Goal: Task Accomplishment & Management: Complete application form

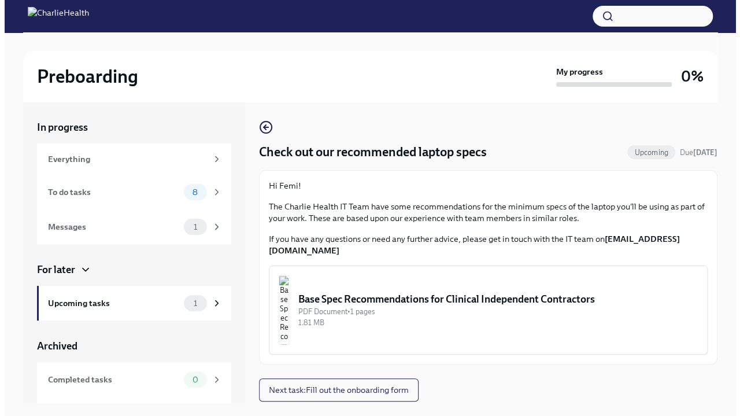
scroll to position [20, 0]
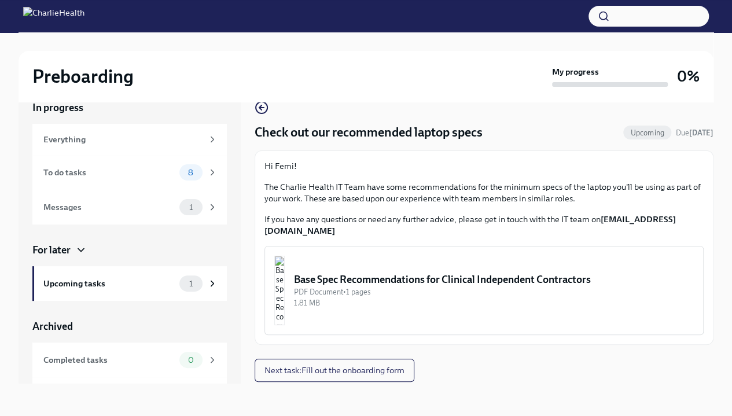
click at [285, 256] on img "button" at bounding box center [279, 290] width 10 height 69
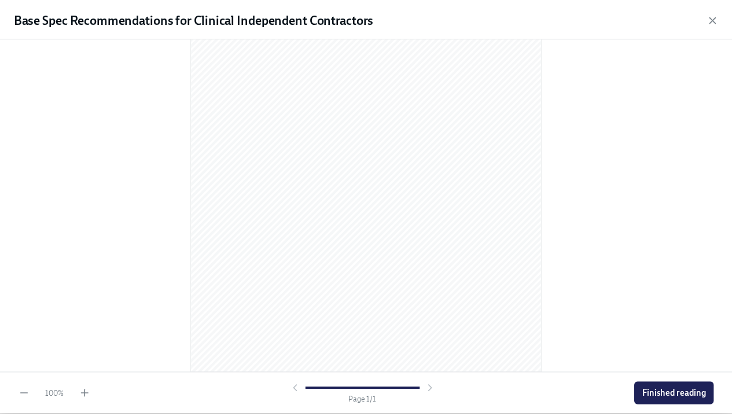
scroll to position [0, 0]
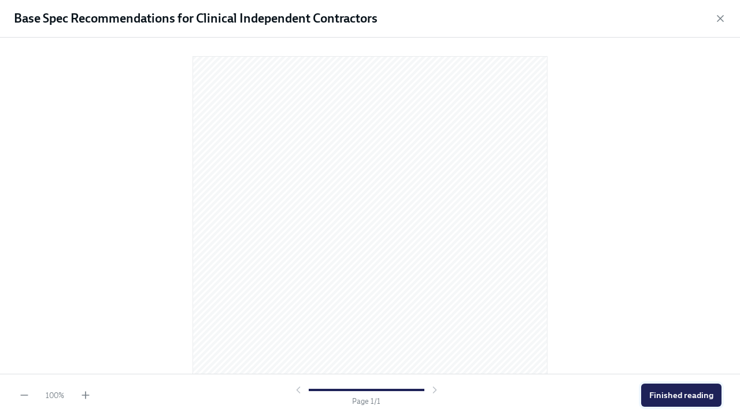
click at [703, 397] on span "Finished reading" at bounding box center [682, 395] width 64 height 12
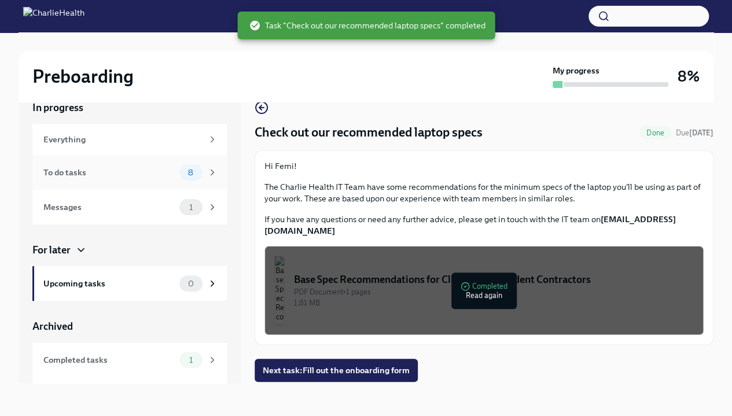
click at [179, 164] on div "8" at bounding box center [190, 172] width 23 height 16
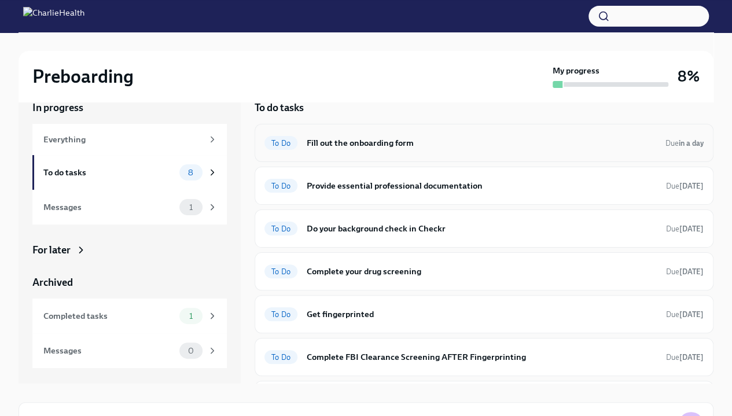
click at [284, 143] on span "To Do" at bounding box center [280, 143] width 33 height 9
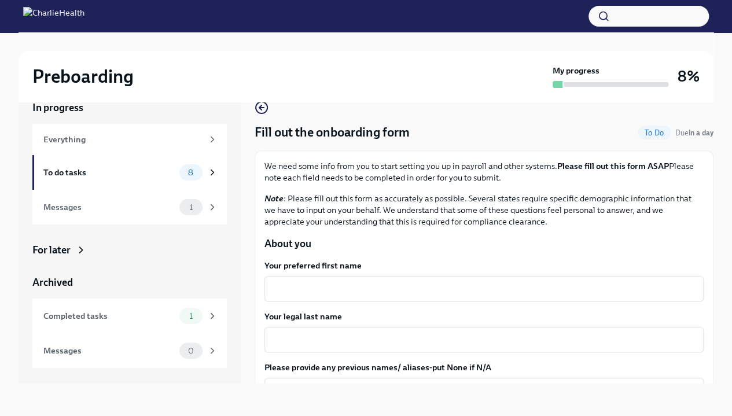
scroll to position [60, 0]
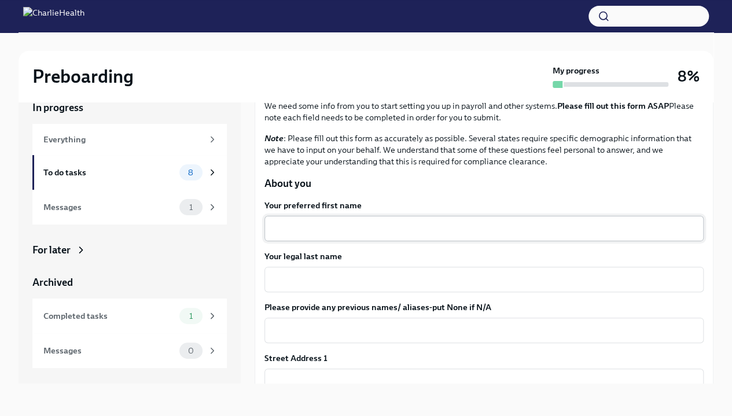
click at [413, 234] on textarea "Your preferred first name" at bounding box center [483, 229] width 425 height 14
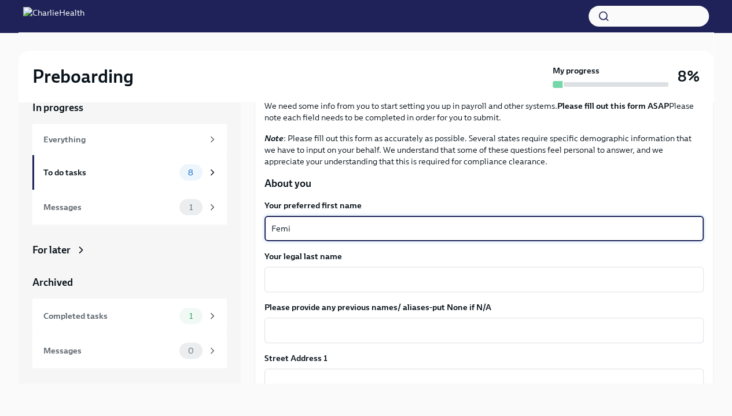
type textarea "Femi"
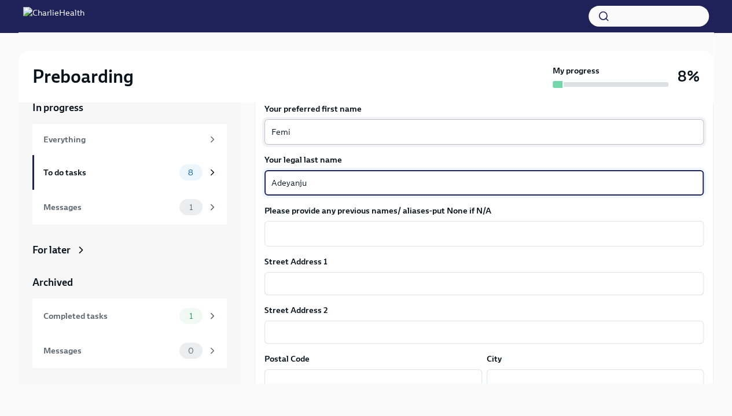
scroll to position [158, 0]
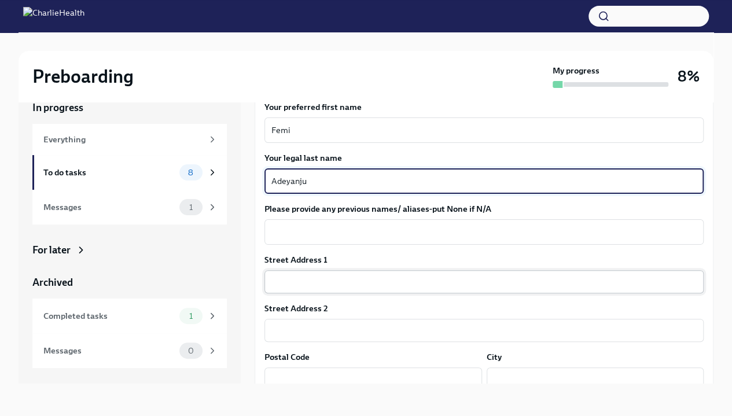
type textarea "Adeyanju"
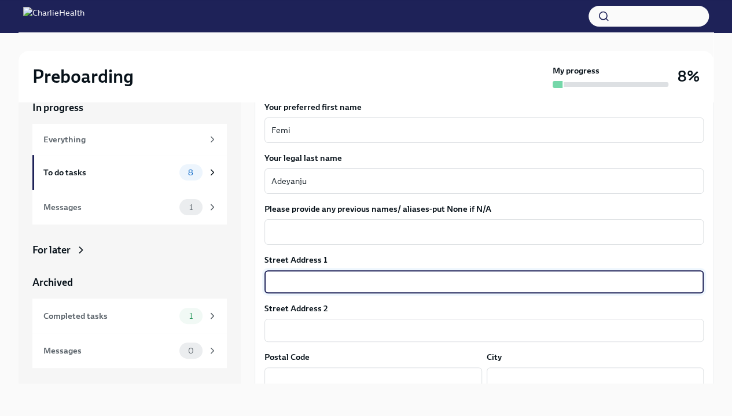
click at [401, 283] on input "text" at bounding box center [483, 281] width 439 height 23
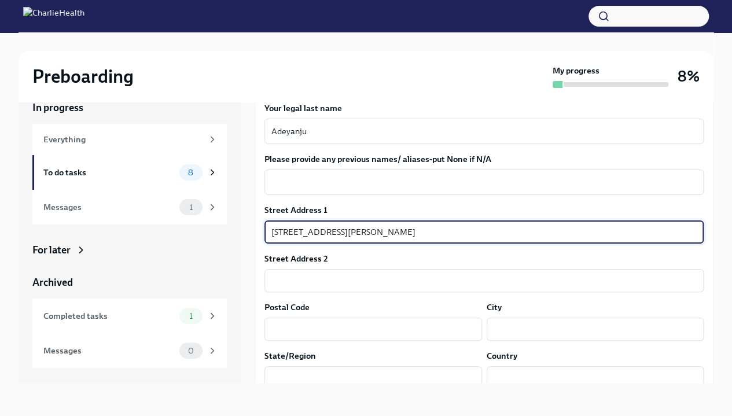
scroll to position [216, 0]
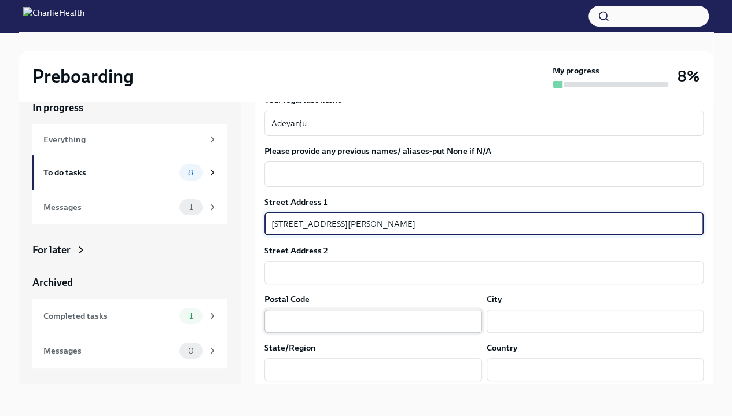
type input "[STREET_ADDRESS][PERSON_NAME]"
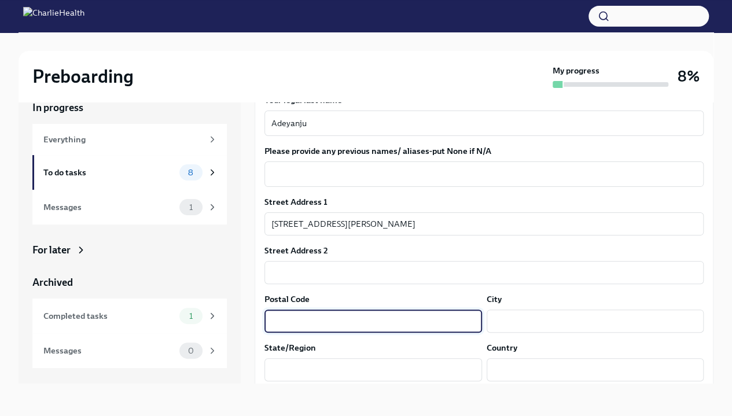
click at [400, 320] on input "text" at bounding box center [372, 320] width 217 height 23
type input "30039"
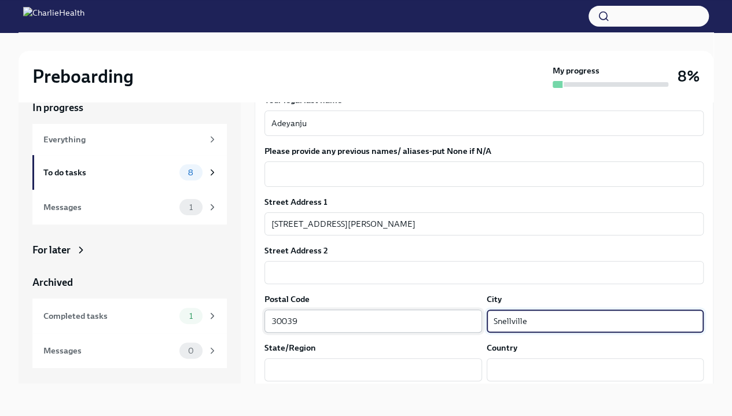
type input "Snellville"
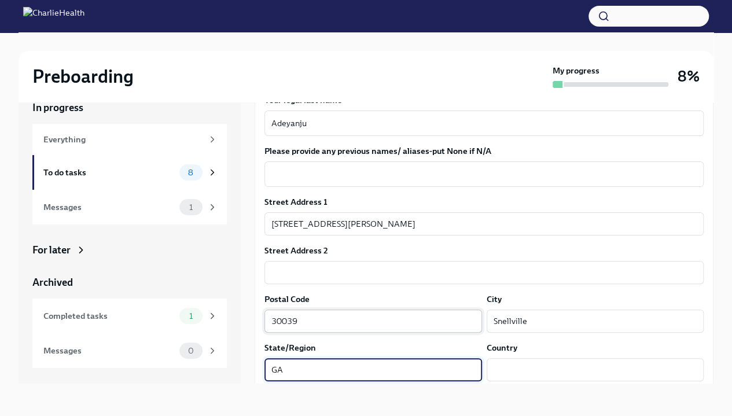
type input "GA"
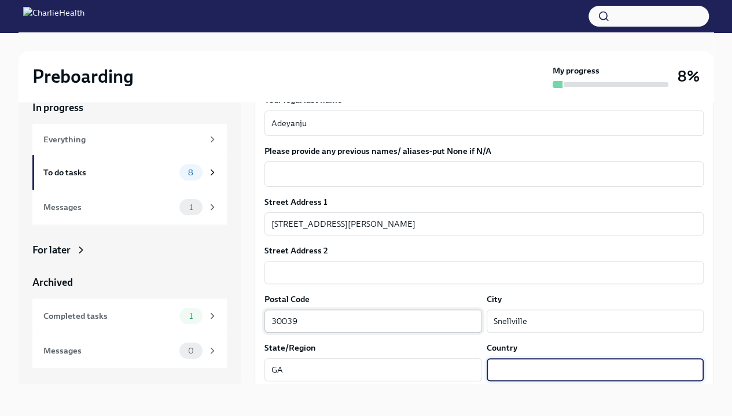
scroll to position [312, 0]
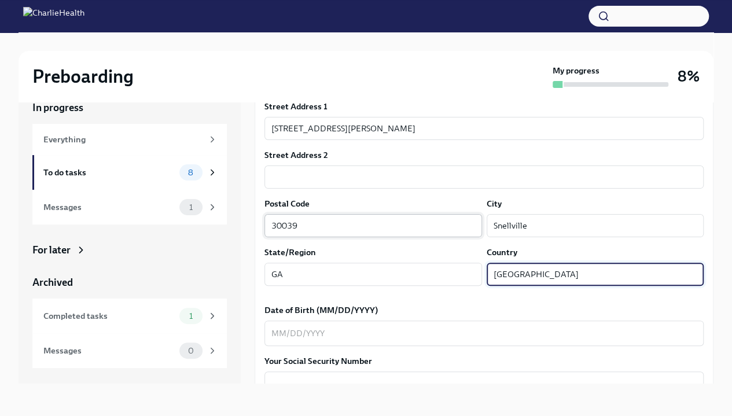
type input "[GEOGRAPHIC_DATA]"
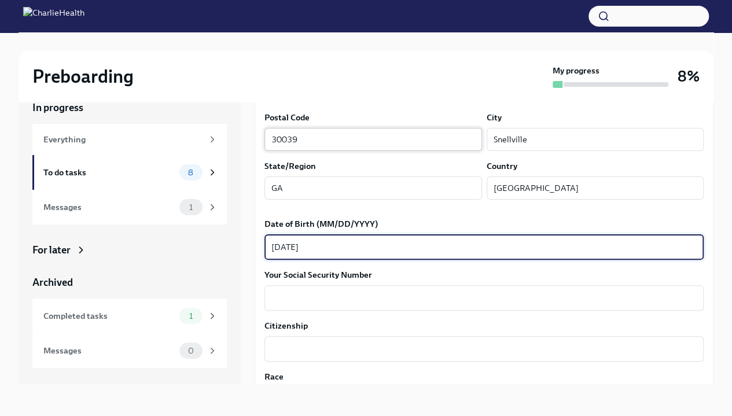
scroll to position [399, 0]
type textarea "[DATE]"
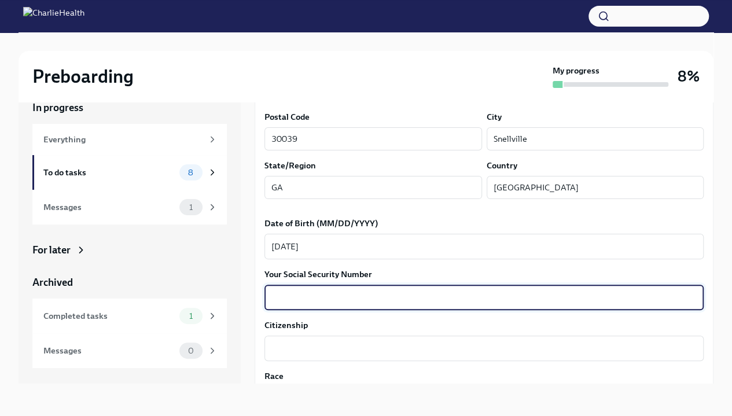
click at [398, 299] on textarea "Your Social Security Number" at bounding box center [483, 297] width 425 height 14
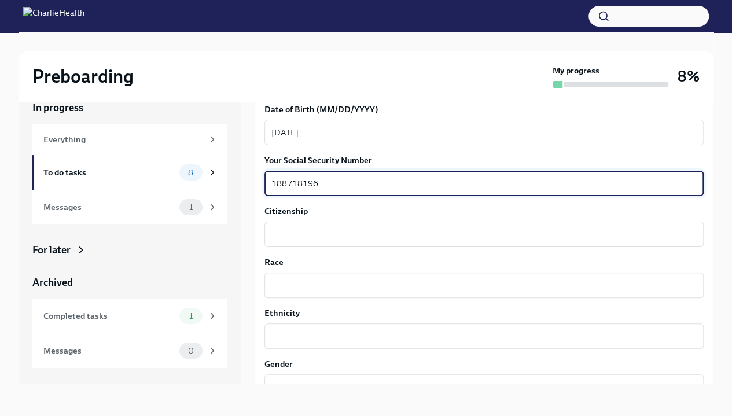
scroll to position [514, 0]
type textarea "188718196"
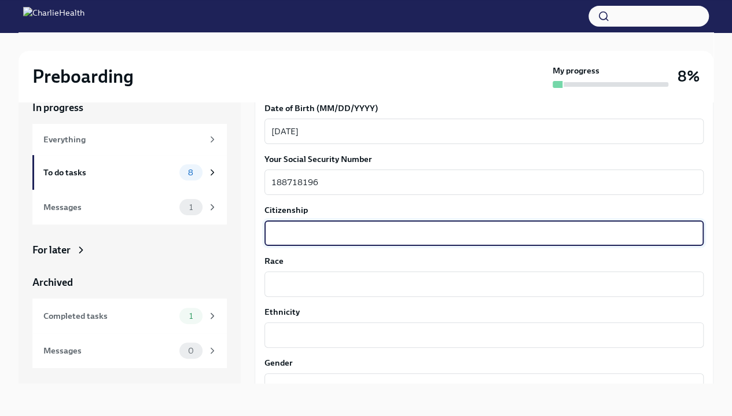
click at [393, 228] on textarea "Citizenship" at bounding box center [483, 233] width 425 height 14
type textarea "C"
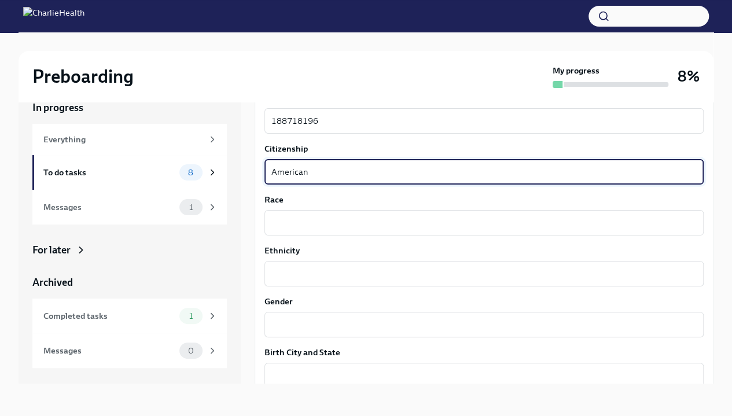
scroll to position [580, 0]
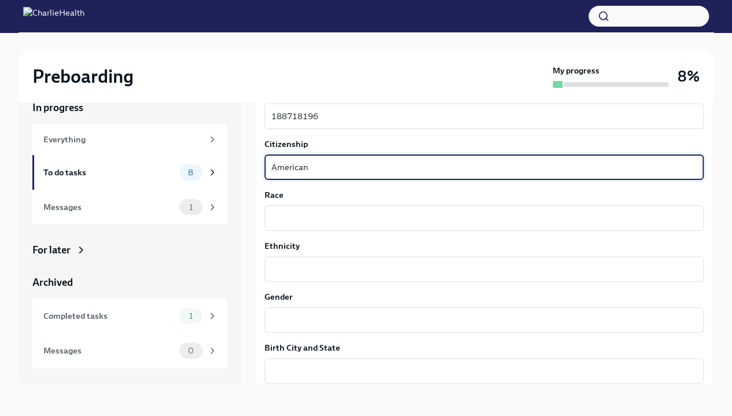
type textarea "American"
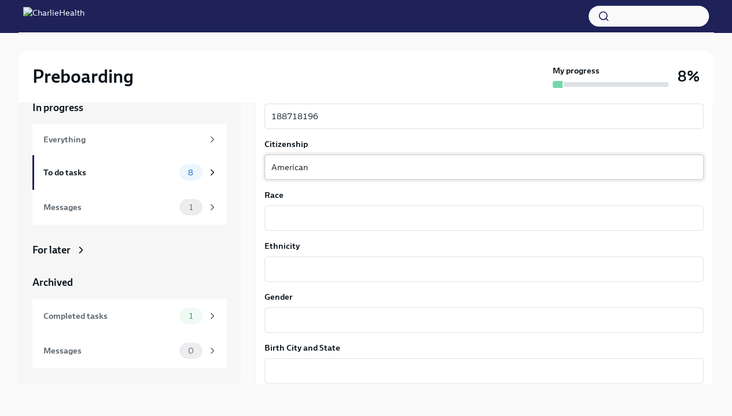
click at [393, 228] on div "x ​" at bounding box center [483, 217] width 439 height 25
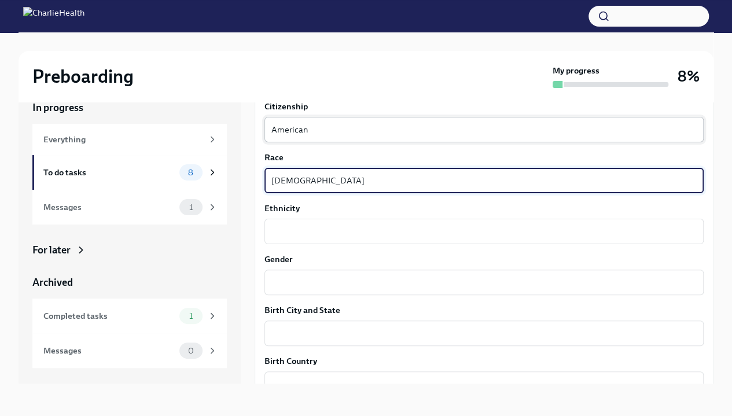
scroll to position [618, 0]
type textarea "[DEMOGRAPHIC_DATA]"
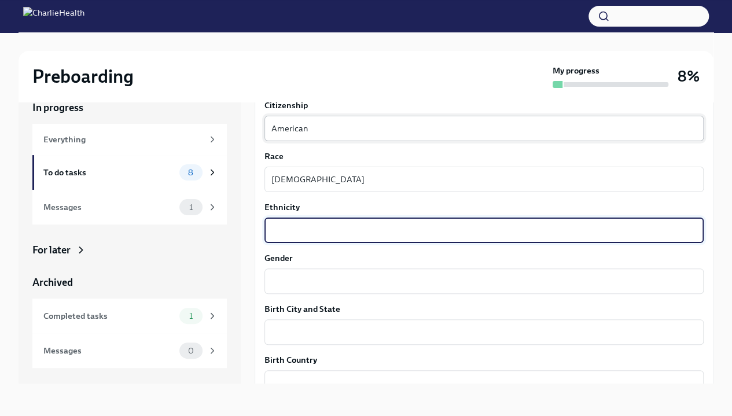
click at [393, 228] on textarea "Ethnicity" at bounding box center [483, 230] width 425 height 14
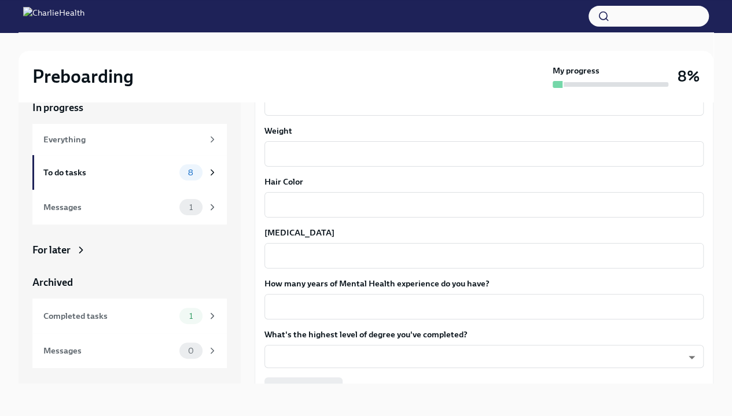
scroll to position [1022, 0]
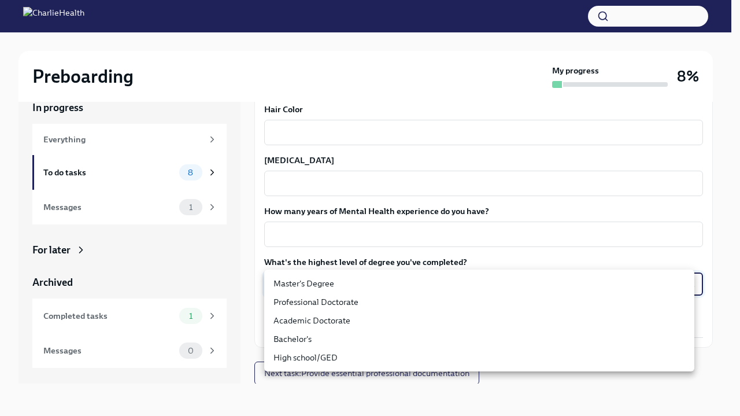
click at [442, 283] on body "Preboarding My progress 8% In progress Everything To do tasks 8 Messages 1 For …" at bounding box center [370, 198] width 740 height 436
click at [421, 284] on li "Master's Degree" at bounding box center [479, 283] width 430 height 19
type input "2vBr-ghkD"
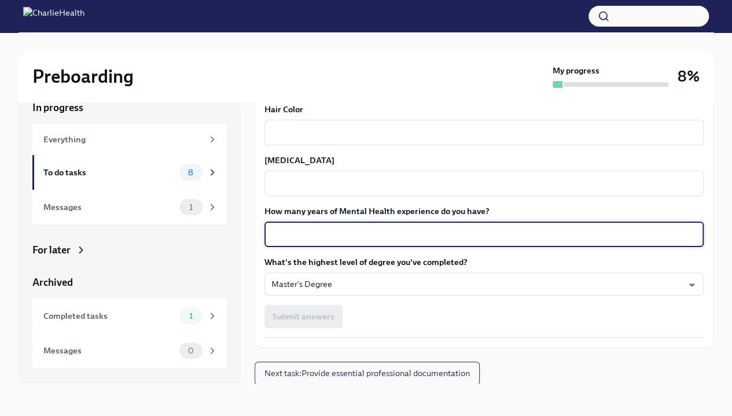
click at [405, 232] on textarea "How many years of Mental Health experience do you have?" at bounding box center [483, 234] width 425 height 14
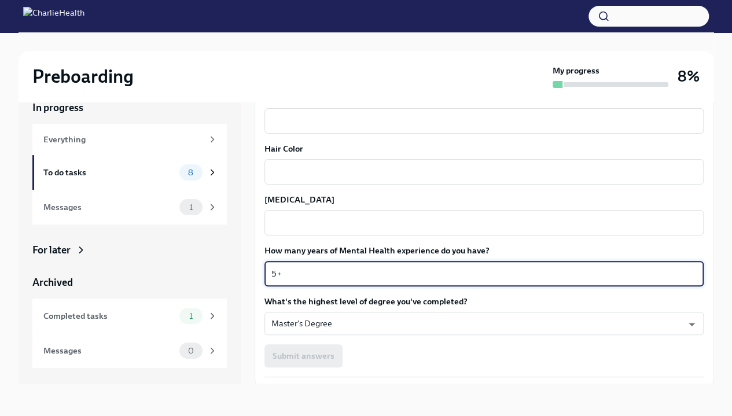
scroll to position [981, 0]
type textarea "5+"
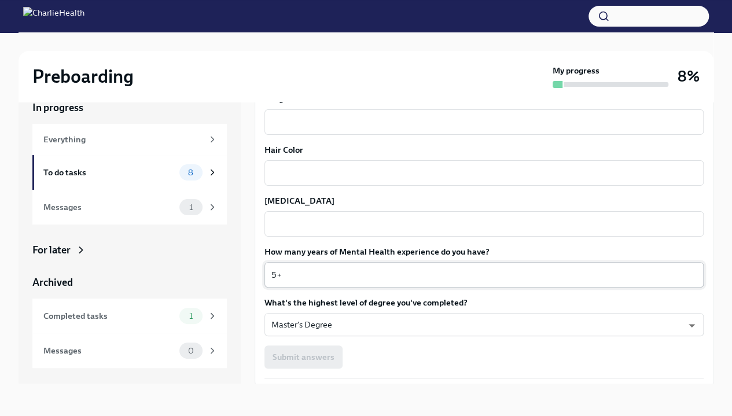
click at [405, 232] on div "x ​" at bounding box center [483, 223] width 439 height 25
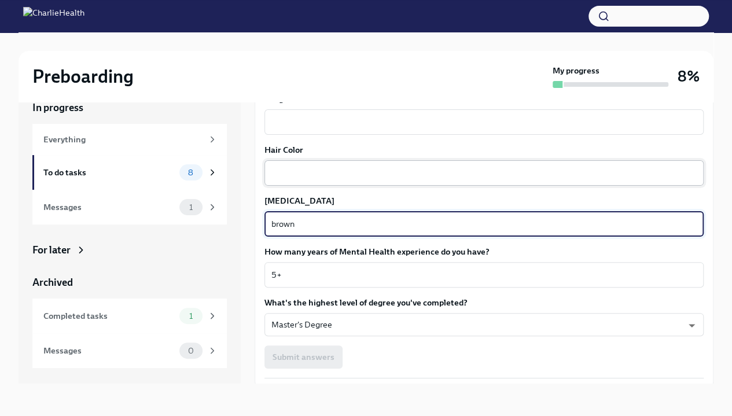
type textarea "brown"
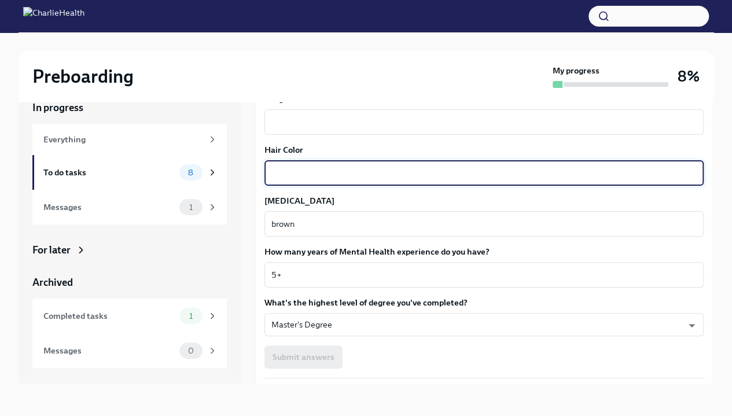
click at [389, 169] on textarea "Hair Color" at bounding box center [483, 173] width 425 height 14
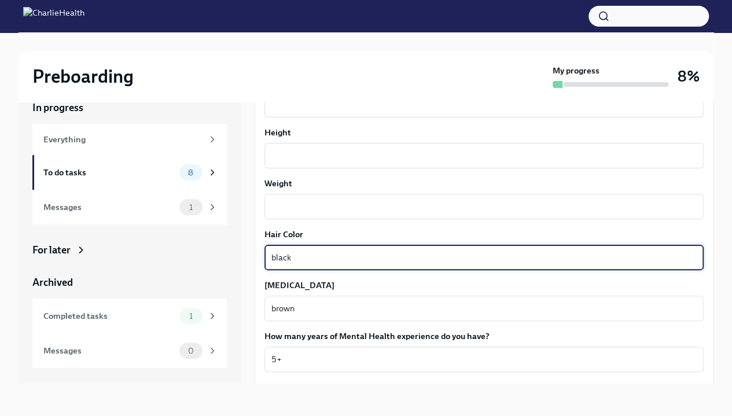
scroll to position [895, 0]
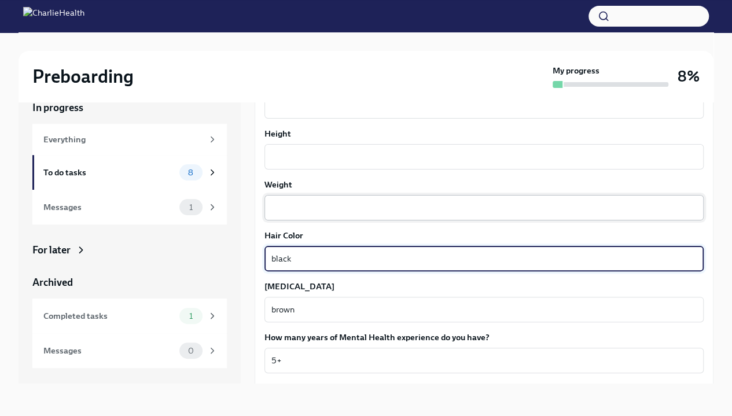
type textarea "black"
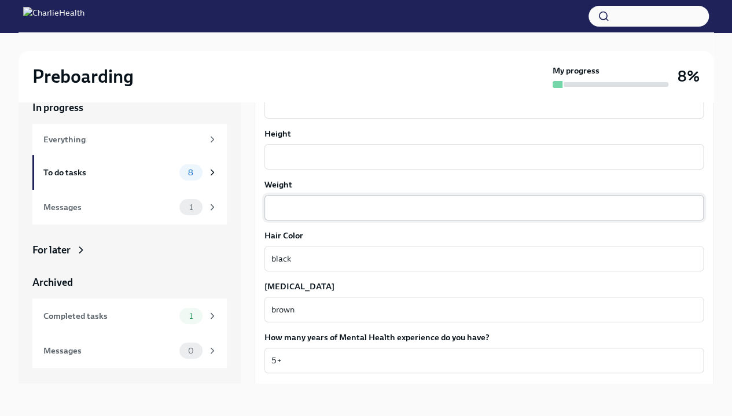
click at [390, 218] on div "x ​" at bounding box center [483, 207] width 439 height 25
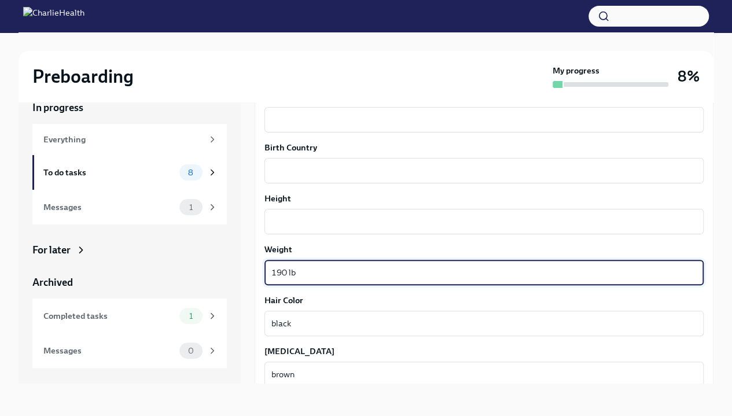
scroll to position [831, 0]
type textarea "190 lb"
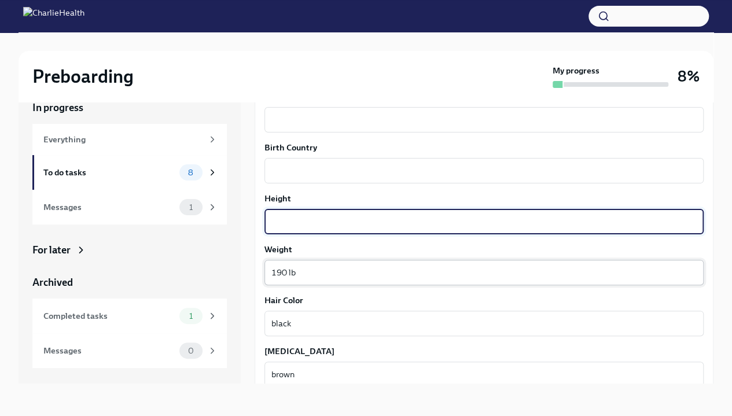
click at [390, 218] on textarea "Height" at bounding box center [483, 222] width 425 height 14
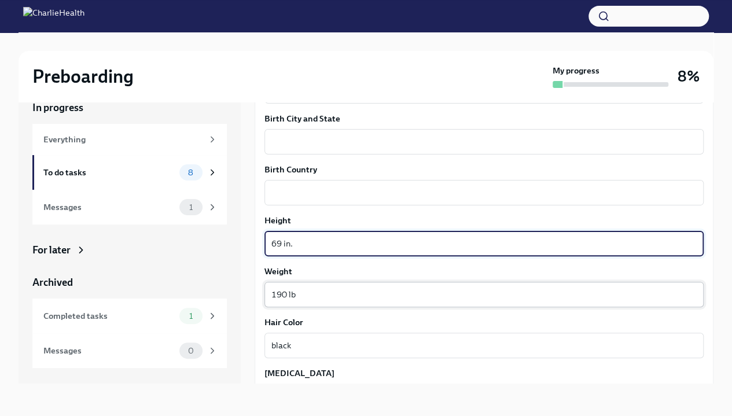
scroll to position [805, 0]
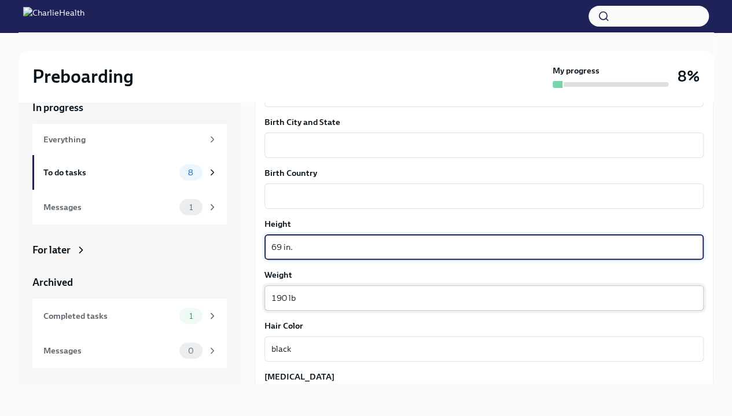
type textarea "69 in."
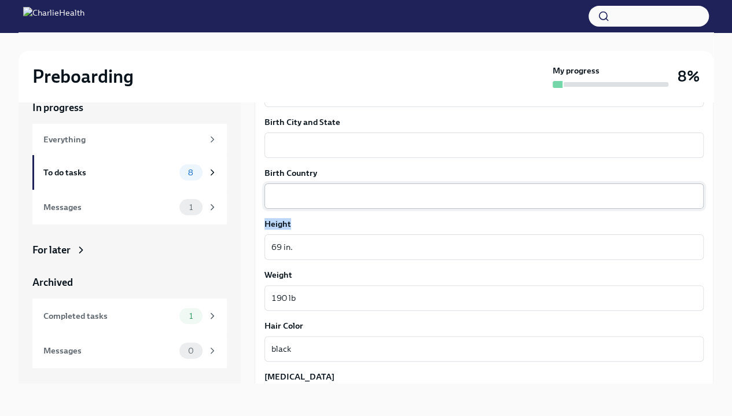
drag, startPoint x: 390, startPoint y: 218, endPoint x: 386, endPoint y: 194, distance: 24.1
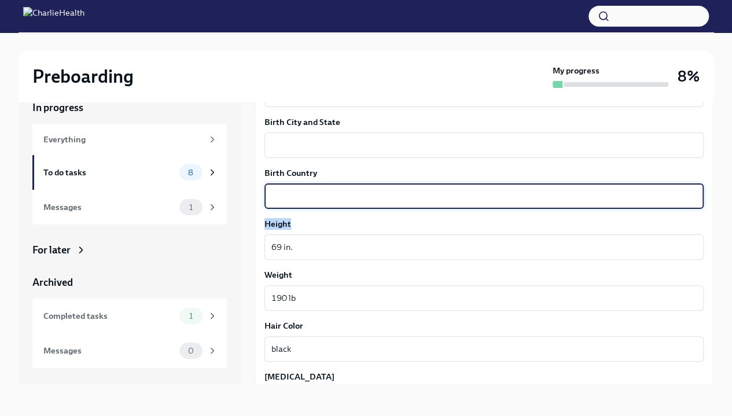
click at [386, 194] on textarea "Birth Country" at bounding box center [483, 196] width 425 height 14
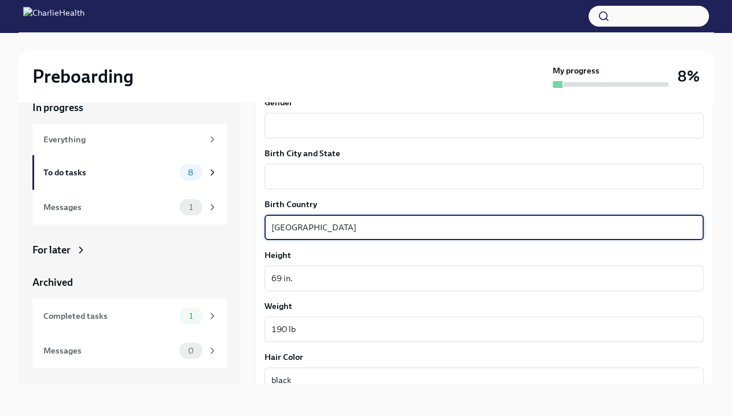
scroll to position [774, 0]
type textarea "[GEOGRAPHIC_DATA]"
click at [386, 194] on div "Your preferred first name Femi x ​ Your legal last name [PERSON_NAME] x ​ Pleas…" at bounding box center [483, 31] width 439 height 1090
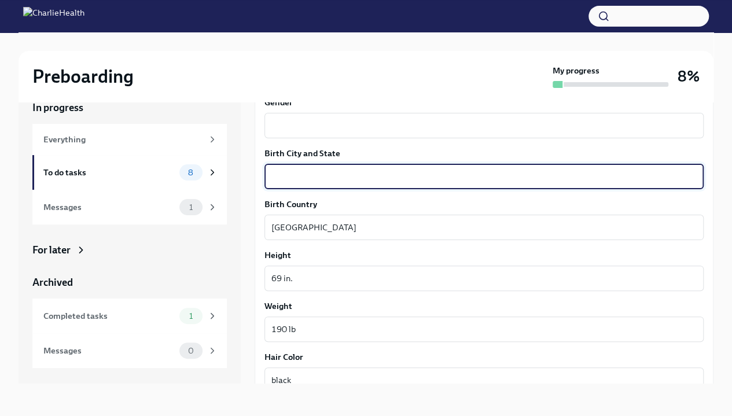
click at [388, 182] on textarea "Birth City and State" at bounding box center [483, 176] width 425 height 14
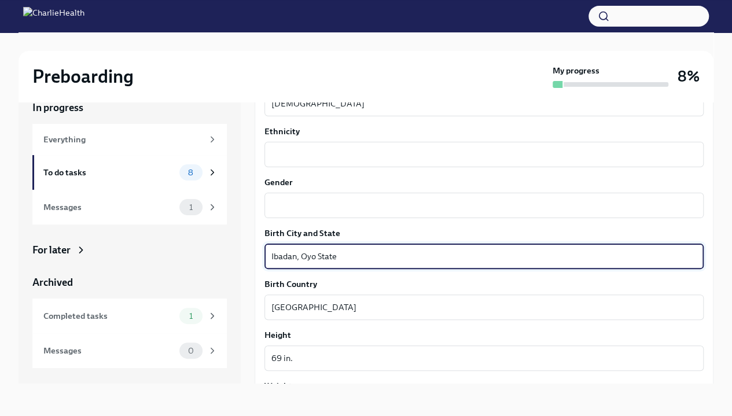
scroll to position [693, 0]
type textarea "Ibadan, Oyo State"
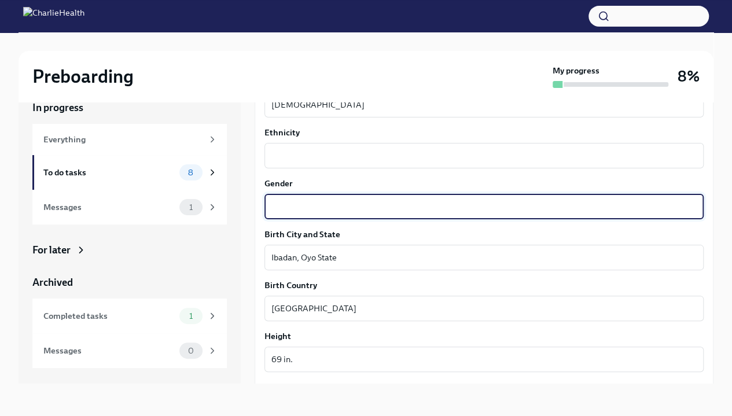
click at [394, 208] on textarea "Gender" at bounding box center [483, 207] width 425 height 14
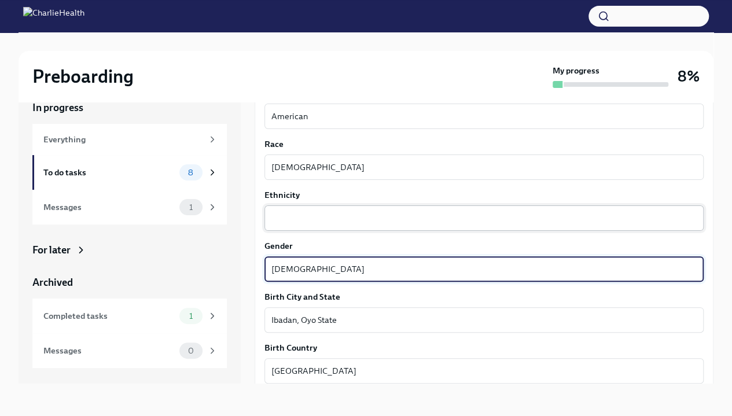
type textarea "[DEMOGRAPHIC_DATA]"
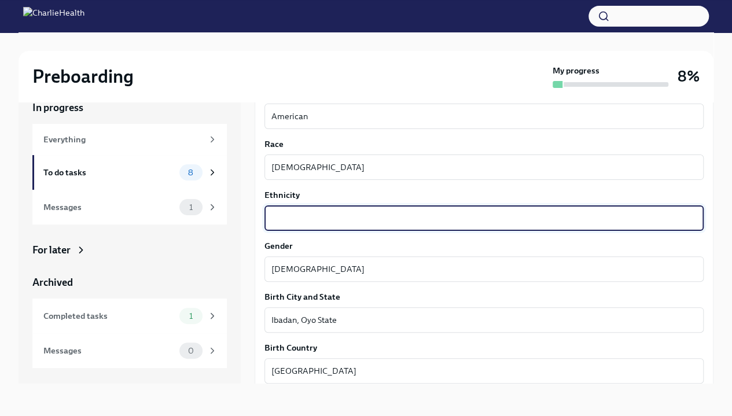
click at [396, 218] on textarea "Ethnicity" at bounding box center [483, 218] width 425 height 14
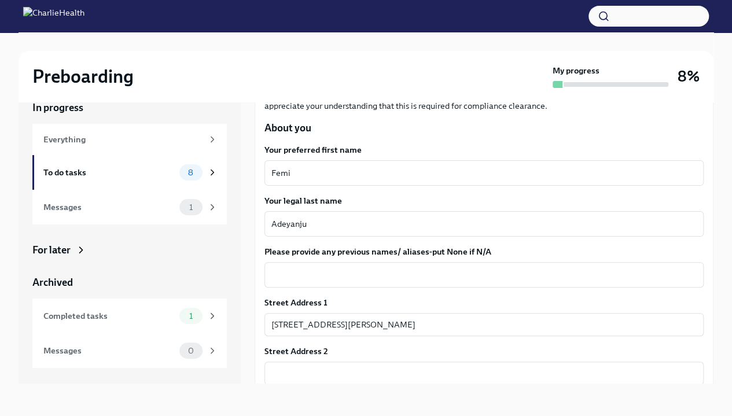
scroll to position [117, 0]
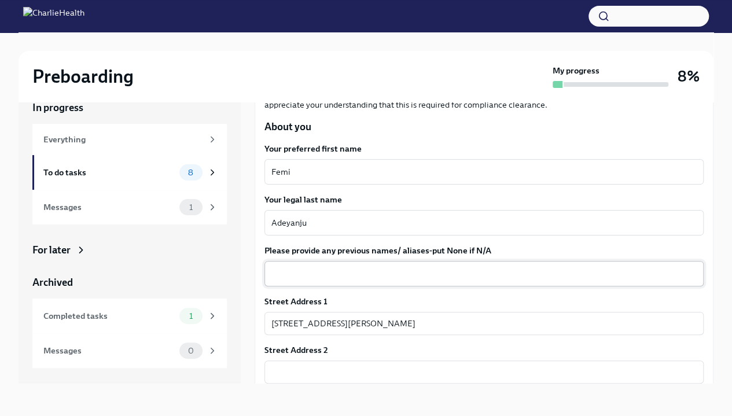
type textarea "Yoruba"
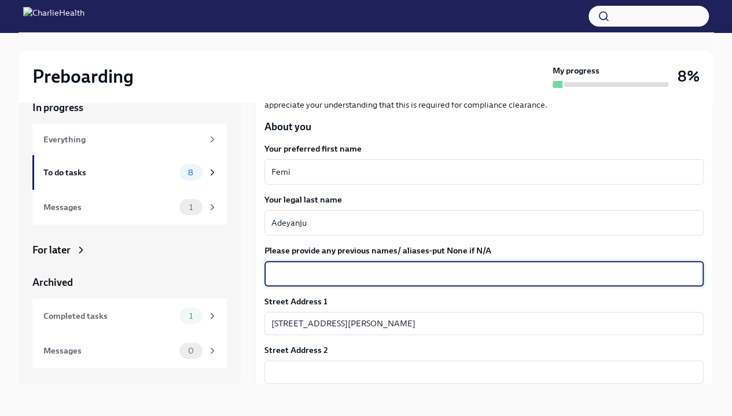
click at [411, 276] on textarea "Please provide any previous names/ aliases-put None if N/A" at bounding box center [483, 274] width 425 height 14
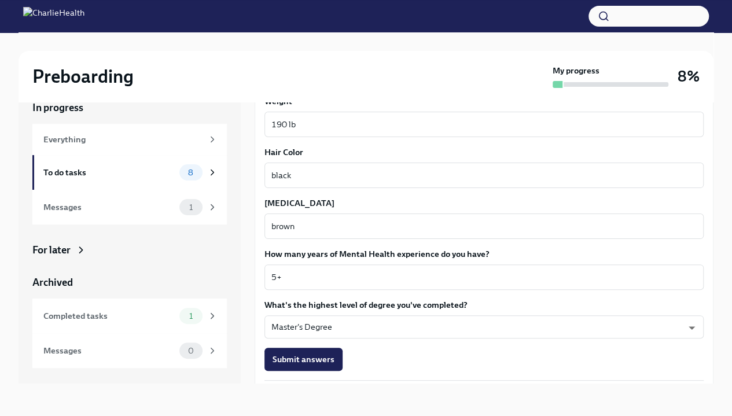
scroll to position [1022, 0]
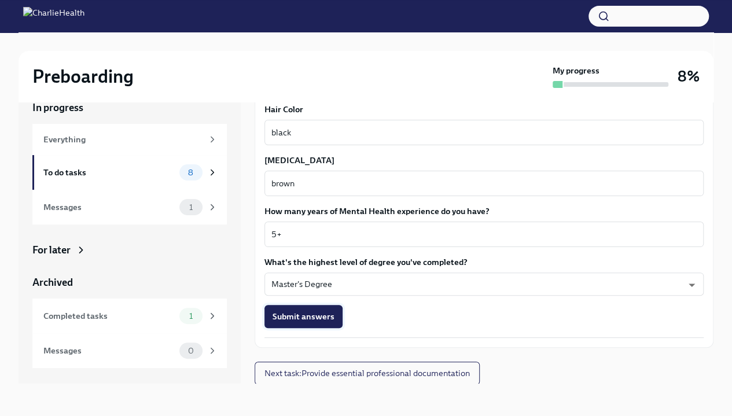
type textarea "N/A"
click at [315, 317] on span "Submit answers" at bounding box center [303, 317] width 62 height 12
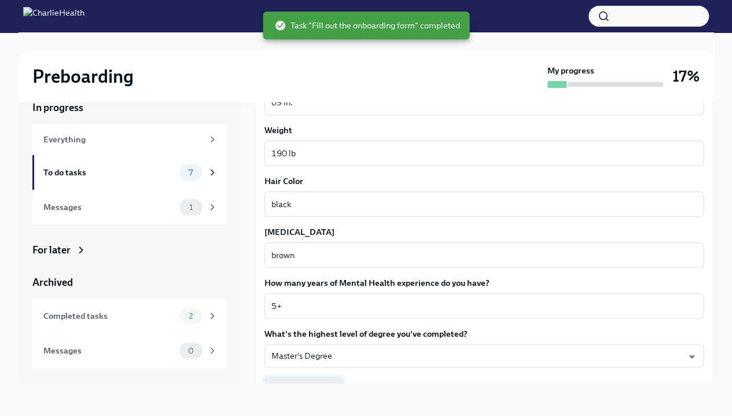
scroll to position [1022, 0]
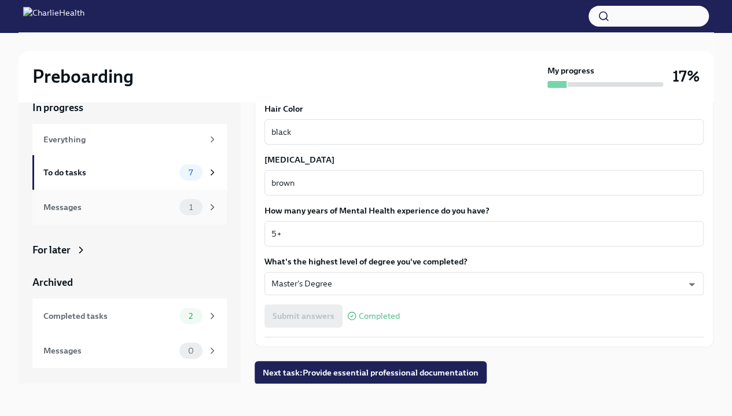
click at [181, 209] on div "1" at bounding box center [190, 207] width 23 height 16
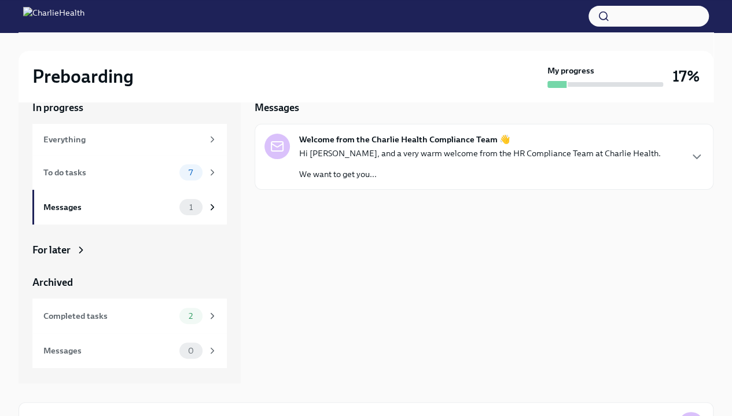
click at [464, 173] on p "We want to get you..." at bounding box center [480, 174] width 362 height 12
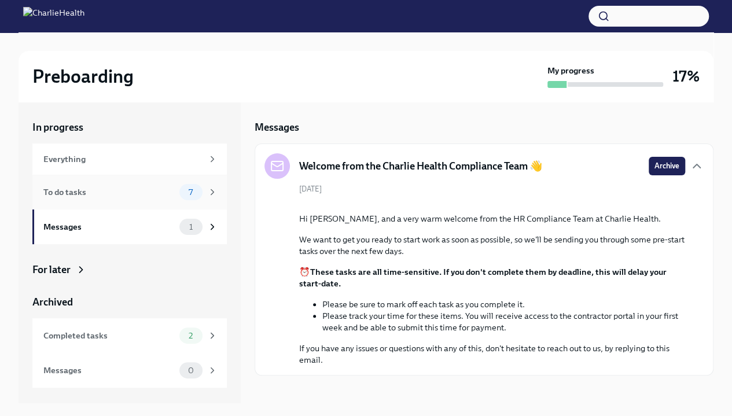
click at [167, 197] on div "To do tasks" at bounding box center [108, 192] width 131 height 13
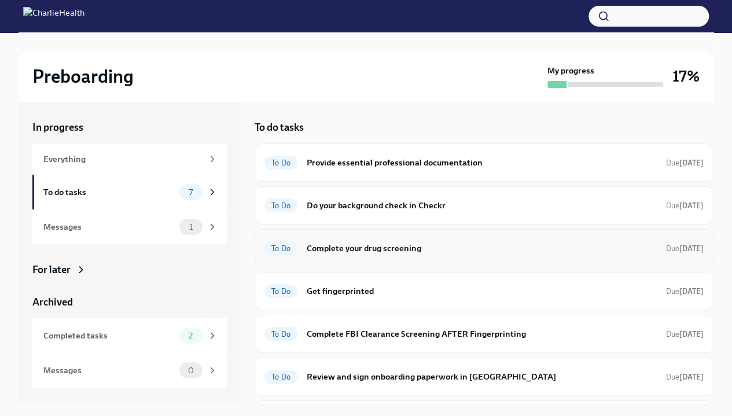
scroll to position [1, 0]
click at [427, 207] on h6 "Do your background check in Checkr" at bounding box center [482, 204] width 350 height 13
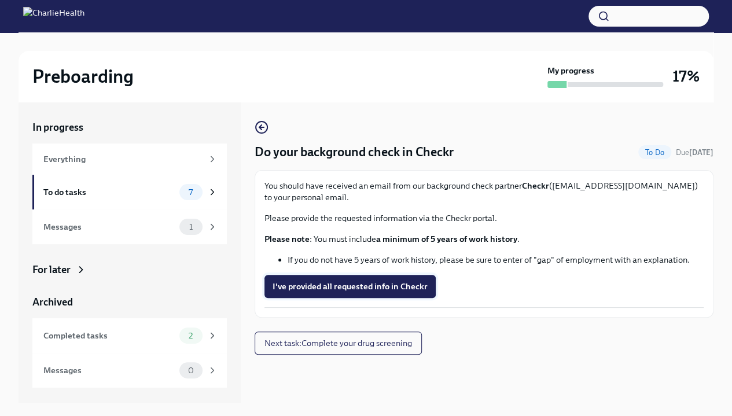
click at [329, 282] on span "I've provided all requested info in Checkr" at bounding box center [349, 287] width 155 height 12
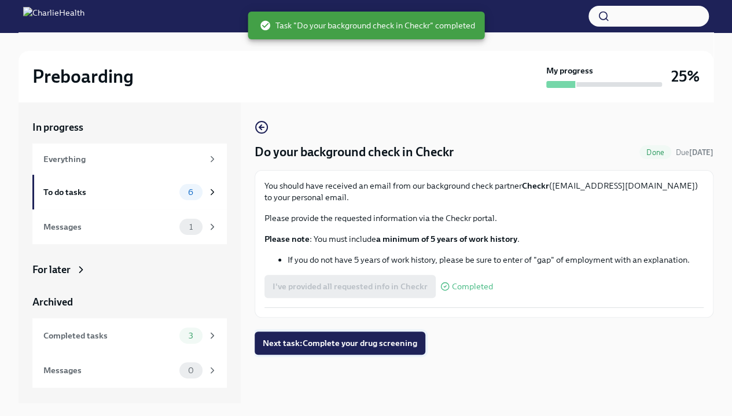
click at [355, 349] on button "Next task : Complete your drug screening" at bounding box center [340, 342] width 171 height 23
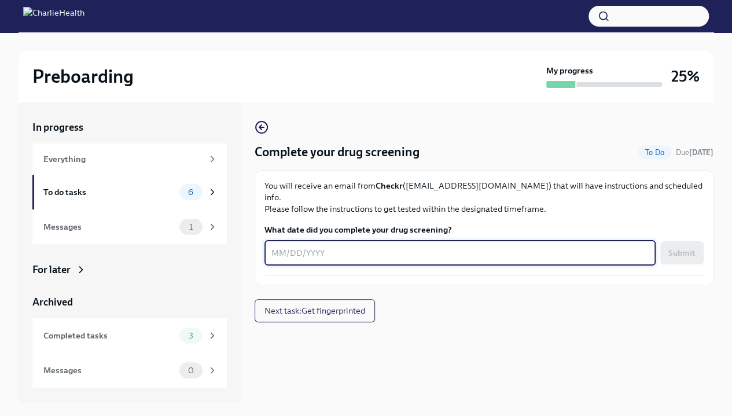
click at [325, 246] on textarea "What date did you complete your drug screening?" at bounding box center [459, 253] width 377 height 14
type textarea "[DATE]"
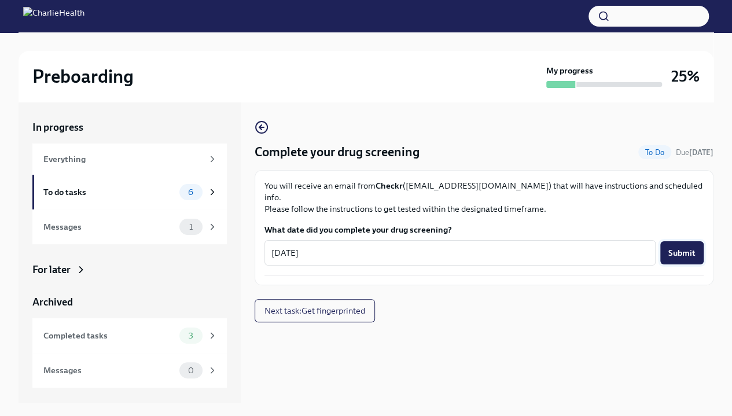
click at [683, 247] on span "Submit" at bounding box center [681, 253] width 27 height 12
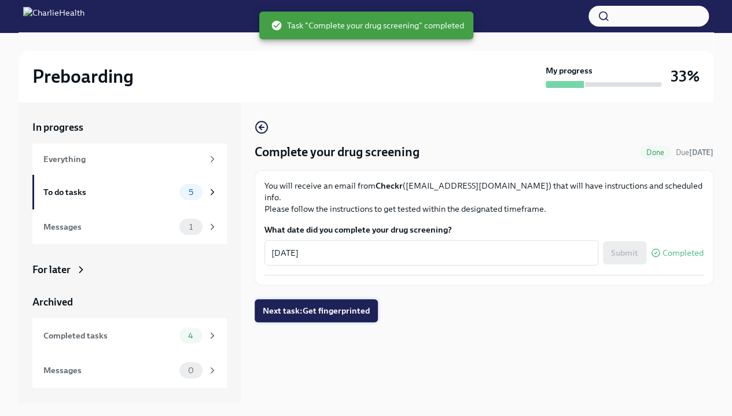
click at [356, 305] on span "Next task : Get fingerprinted" at bounding box center [316, 311] width 107 height 12
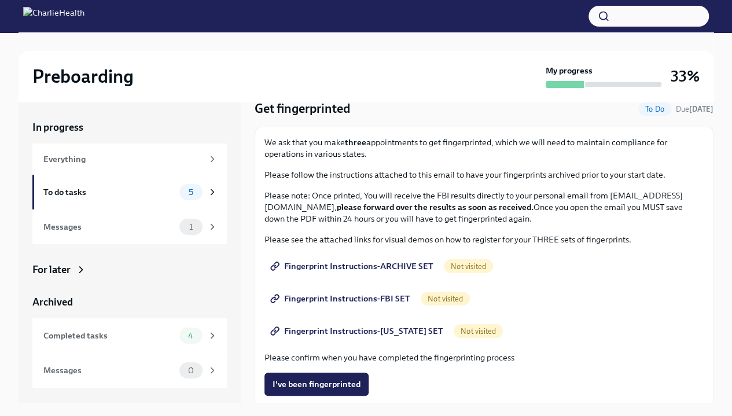
scroll to position [37, 0]
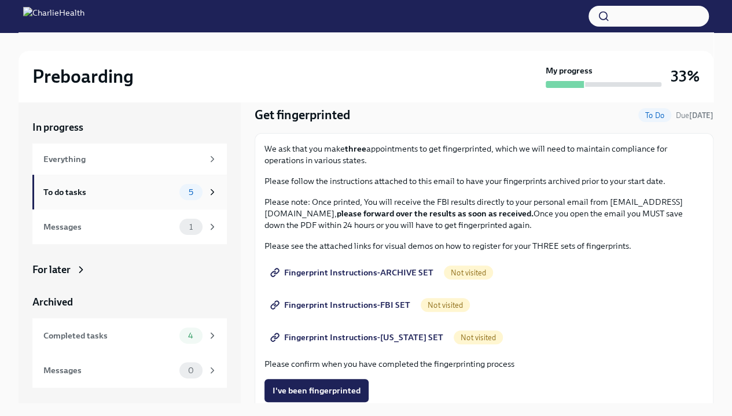
click at [111, 188] on div "To do tasks" at bounding box center [108, 192] width 131 height 13
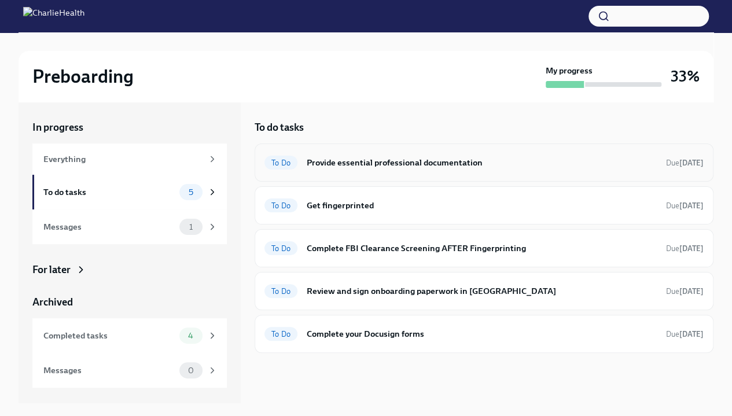
click at [374, 166] on h6 "Provide essential professional documentation" at bounding box center [482, 162] width 350 height 13
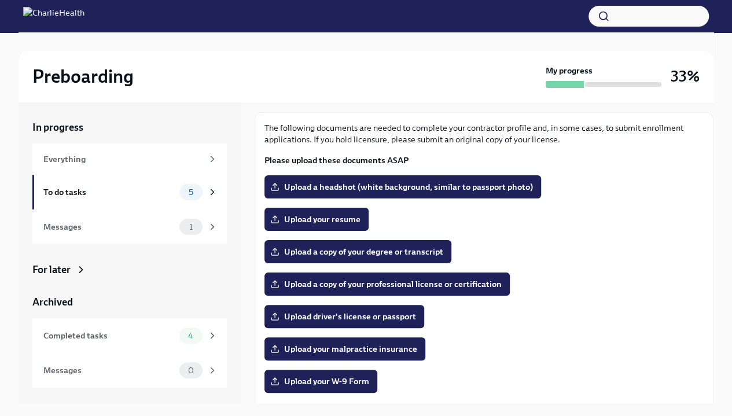
scroll to position [58, 0]
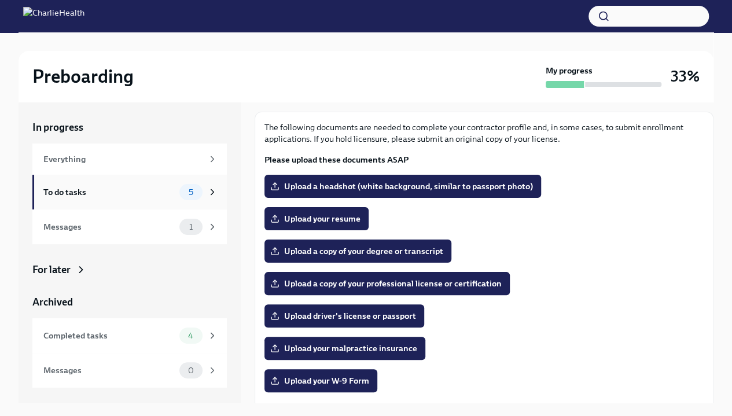
click at [148, 188] on div "To do tasks" at bounding box center [108, 192] width 131 height 13
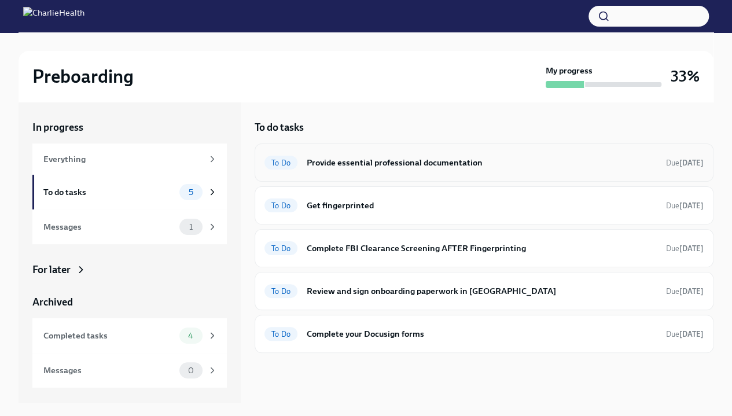
click at [340, 167] on h6 "Provide essential professional documentation" at bounding box center [482, 162] width 350 height 13
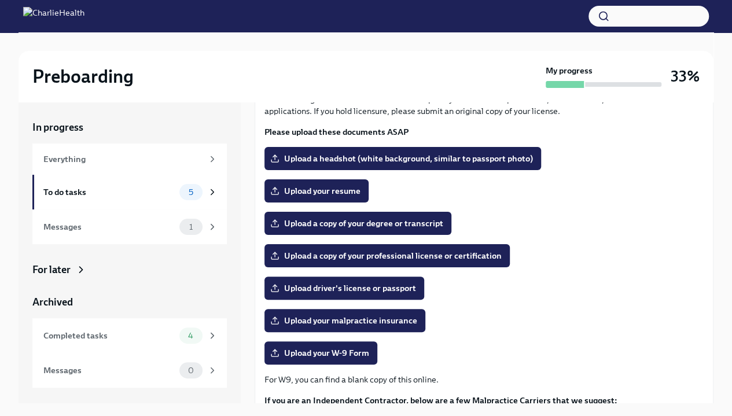
scroll to position [87, 0]
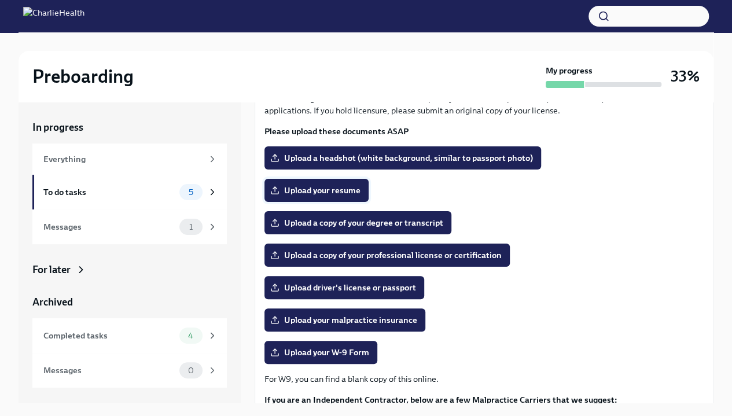
click at [329, 190] on span "Upload your resume" at bounding box center [316, 191] width 88 height 12
click at [0, 0] on input "Upload your resume" at bounding box center [0, 0] width 0 height 0
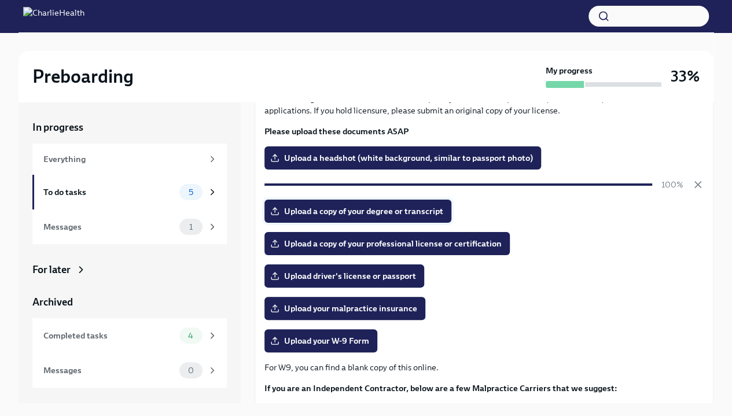
click at [341, 219] on label "Upload a copy of your degree or transcript" at bounding box center [357, 211] width 187 height 23
click at [0, 0] on input "Upload a copy of your degree or transcript" at bounding box center [0, 0] width 0 height 0
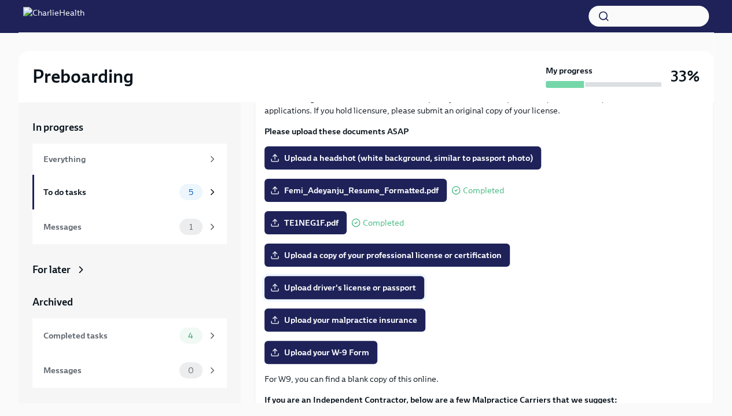
click at [287, 284] on span "Upload driver's license or passport" at bounding box center [343, 288] width 143 height 12
click at [0, 0] on input "Upload driver's license or passport" at bounding box center [0, 0] width 0 height 0
click at [356, 155] on span "Upload a headshot (white background, similar to passport photo)" at bounding box center [402, 158] width 260 height 12
click at [0, 0] on input "Upload a headshot (white background, similar to passport photo)" at bounding box center [0, 0] width 0 height 0
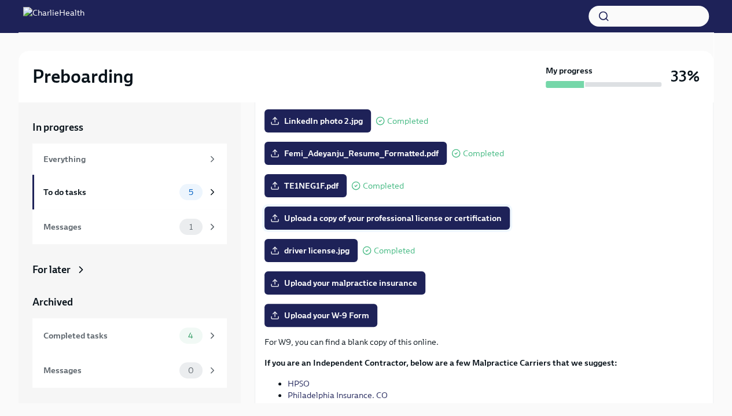
scroll to position [123, 0]
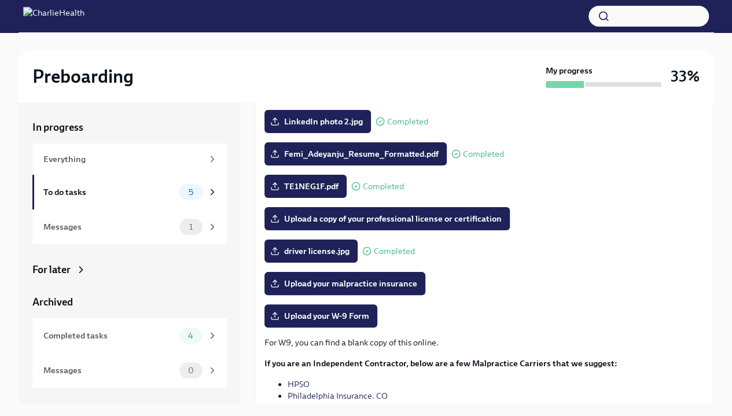
click at [572, 192] on div "TE1NEG1F.pdf Completed" at bounding box center [483, 186] width 439 height 23
click at [385, 276] on label "Upload your malpractice insurance" at bounding box center [344, 283] width 161 height 23
click at [0, 0] on input "Upload your malpractice insurance" at bounding box center [0, 0] width 0 height 0
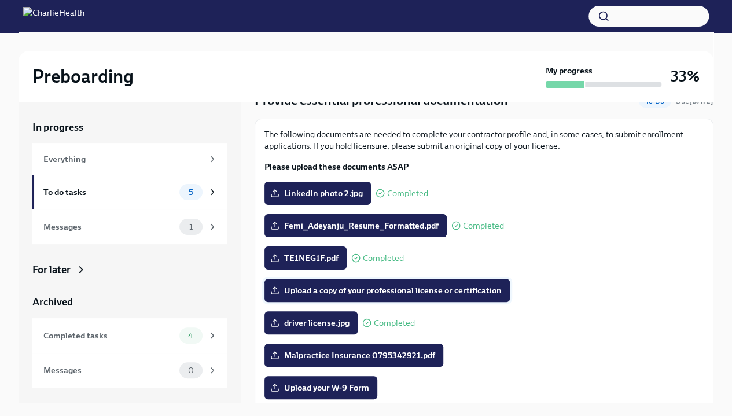
scroll to position [50, 0]
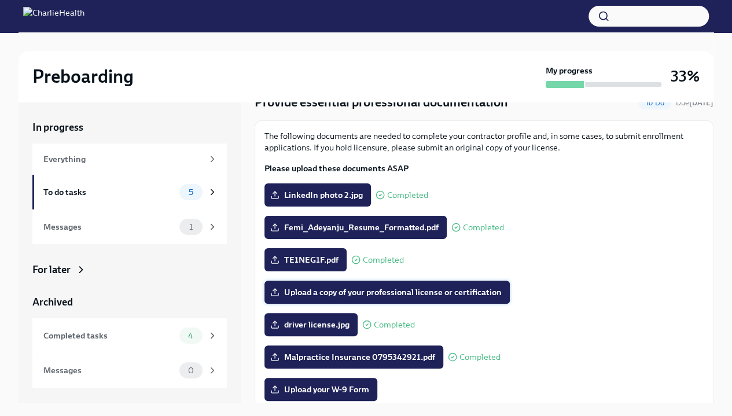
click at [453, 297] on span "Upload a copy of your professional license or certification" at bounding box center [386, 292] width 229 height 12
click at [0, 0] on input "Upload a copy of your professional license or certification" at bounding box center [0, 0] width 0 height 0
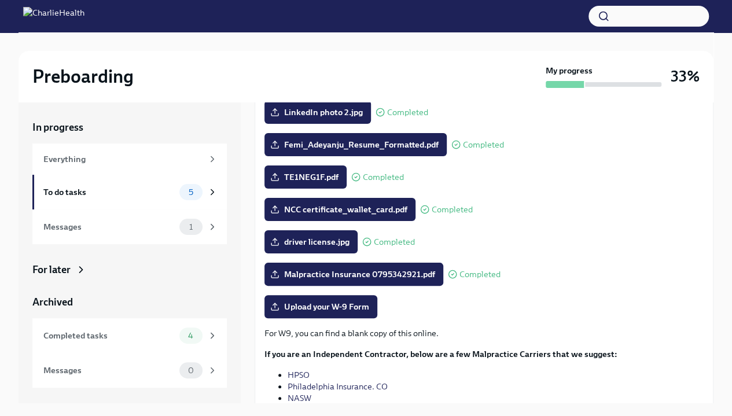
scroll to position [133, 0]
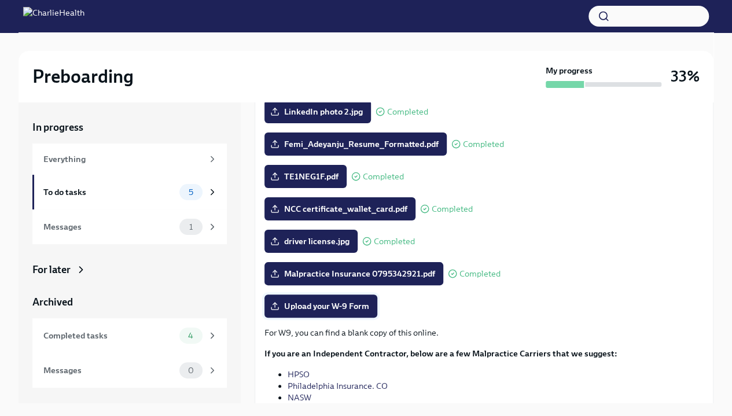
click at [340, 309] on span "Upload your W-9 Form" at bounding box center [320, 306] width 97 height 12
click at [0, 0] on input "Upload your W-9 Form" at bounding box center [0, 0] width 0 height 0
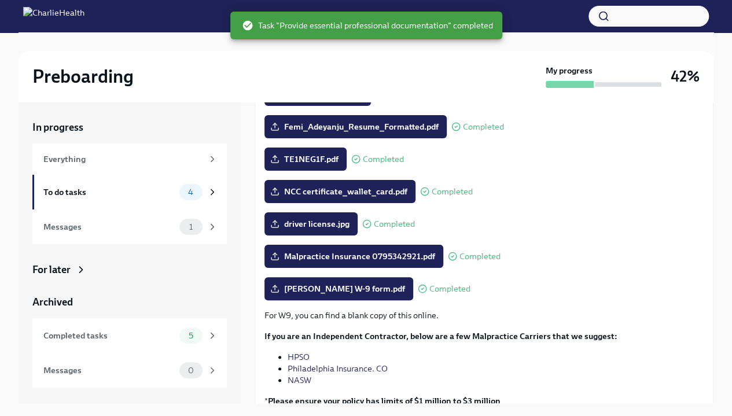
scroll to position [210, 0]
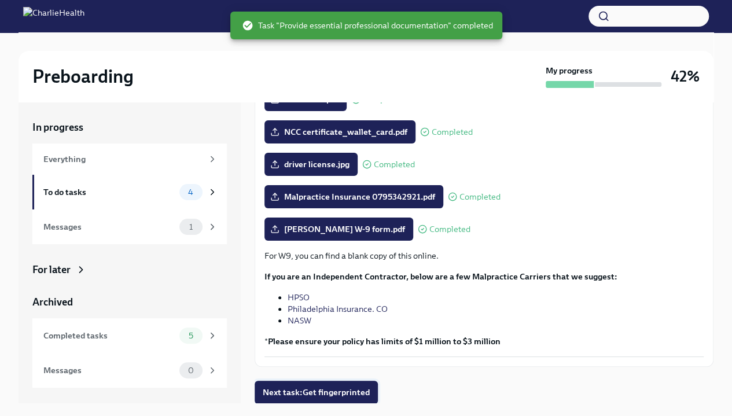
click at [331, 386] on span "Next task : Get fingerprinted" at bounding box center [316, 392] width 107 height 12
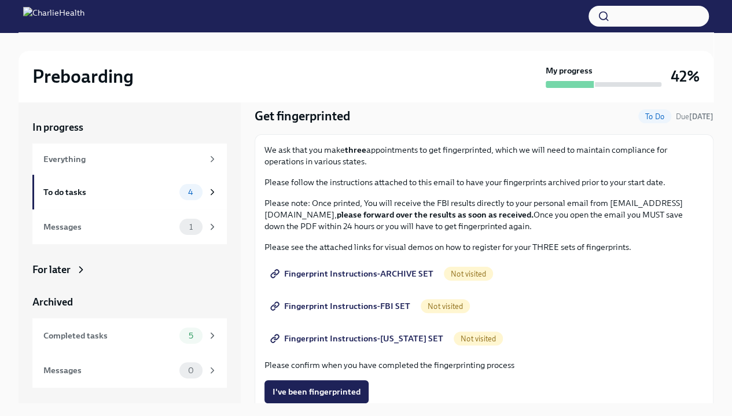
scroll to position [36, 0]
click at [407, 268] on span "Fingerprint Instructions-ARCHIVE SET" at bounding box center [352, 273] width 161 height 12
click at [377, 309] on span "Fingerprint Instructions-FBI SET" at bounding box center [341, 306] width 138 height 12
click at [337, 330] on link "Fingerprint Instructions-[US_STATE] SET" at bounding box center [357, 337] width 187 height 23
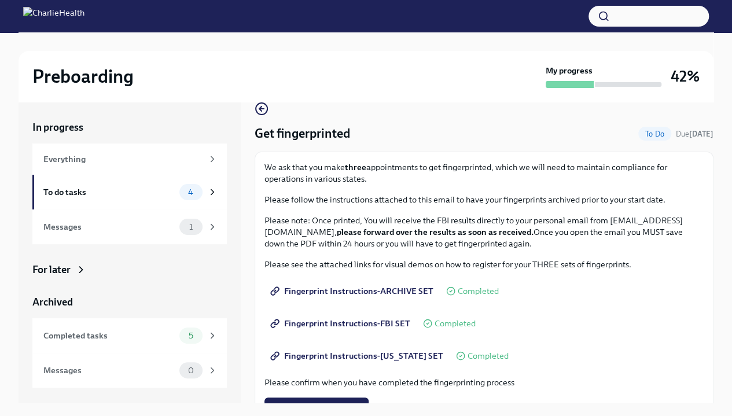
scroll to position [18, 0]
click at [160, 189] on div "To do tasks" at bounding box center [108, 192] width 131 height 13
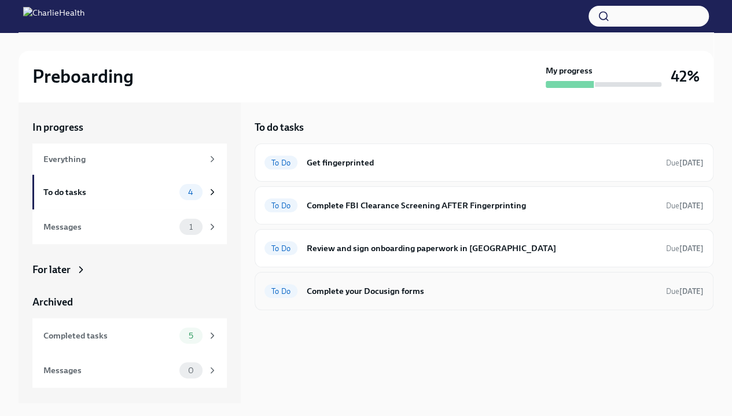
click at [432, 293] on h6 "Complete your Docusign forms" at bounding box center [482, 291] width 350 height 13
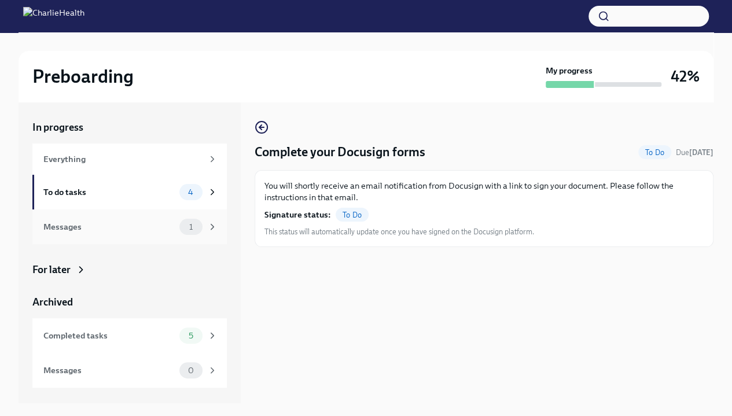
click at [153, 223] on div "Messages" at bounding box center [108, 226] width 131 height 13
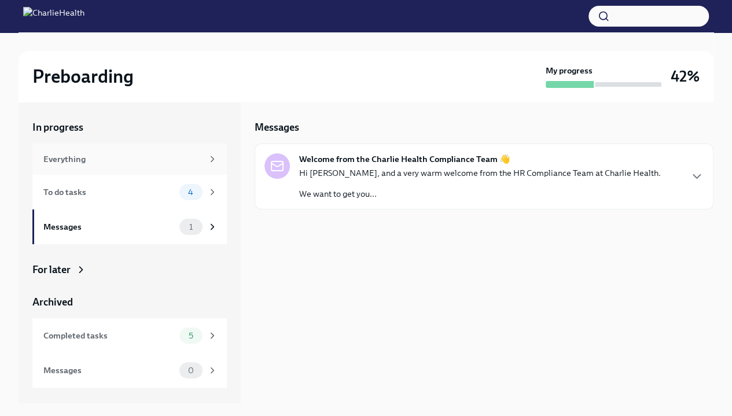
click at [179, 164] on div "Everything" at bounding box center [122, 159] width 159 height 13
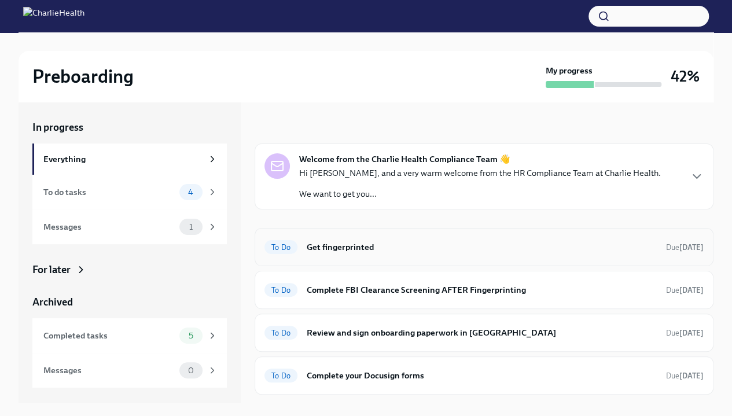
scroll to position [110, 0]
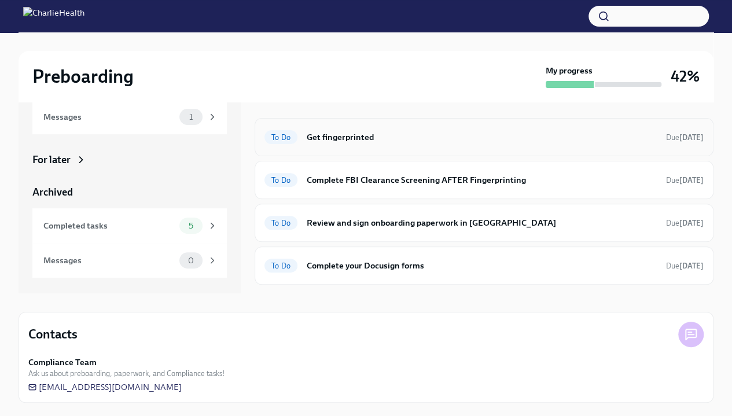
click at [434, 263] on h6 "Complete your Docusign forms" at bounding box center [482, 265] width 350 height 13
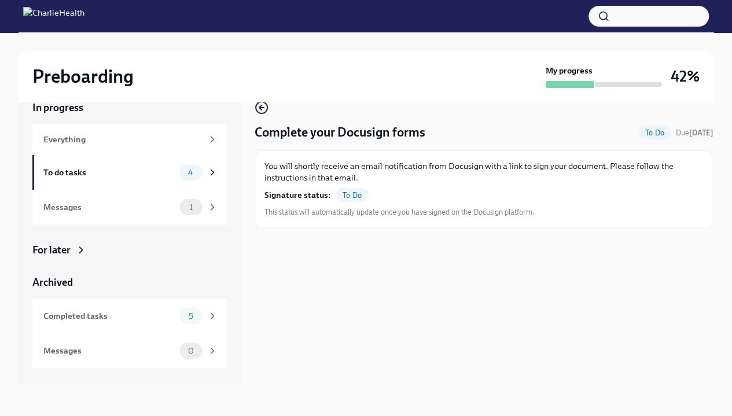
click at [349, 192] on span "To Do" at bounding box center [351, 195] width 33 height 9
click at [401, 188] on div "You will shortly receive an email notification from Docusign with a link to sig…" at bounding box center [483, 188] width 439 height 57
click at [650, 134] on span "To Do" at bounding box center [654, 132] width 33 height 9
click at [263, 110] on icon "button" at bounding box center [262, 108] width 14 height 14
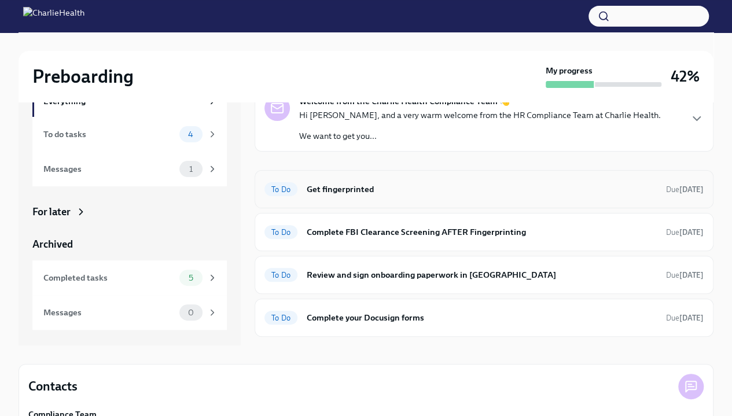
scroll to position [57, 0]
